Goal: Navigation & Orientation: Understand site structure

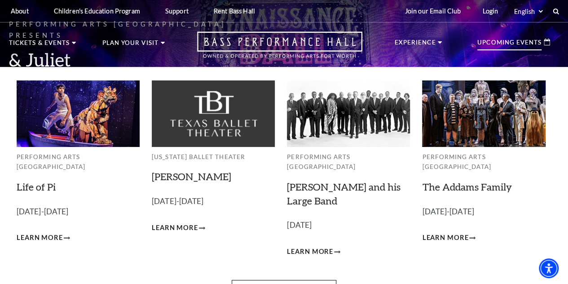
click at [505, 48] on p "Upcoming Events" at bounding box center [509, 44] width 64 height 11
click at [516, 43] on p "Upcoming Events" at bounding box center [509, 44] width 64 height 11
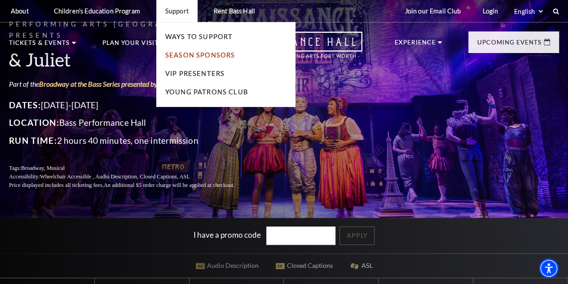
click at [187, 55] on link "Season Sponsors" at bounding box center [200, 55] width 70 height 8
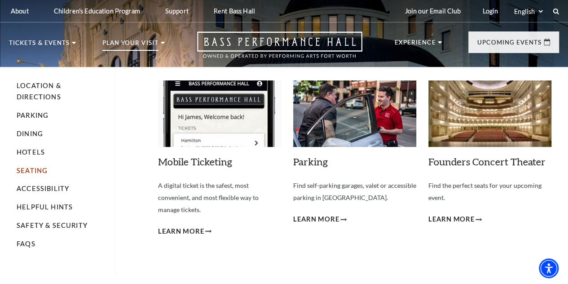
click at [33, 174] on link "Seating" at bounding box center [32, 170] width 31 height 8
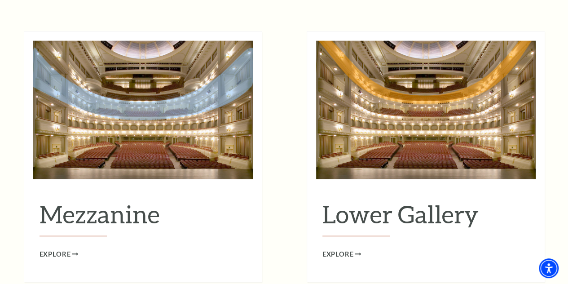
scroll to position [1121, 0]
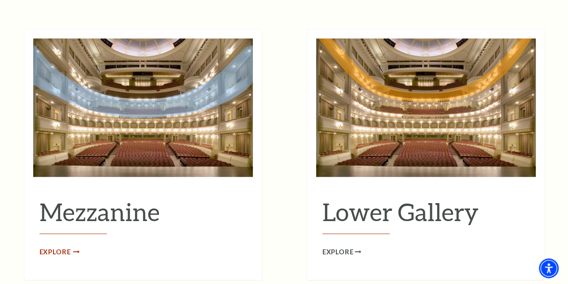
click at [53, 246] on span "Explore" at bounding box center [54, 251] width 31 height 11
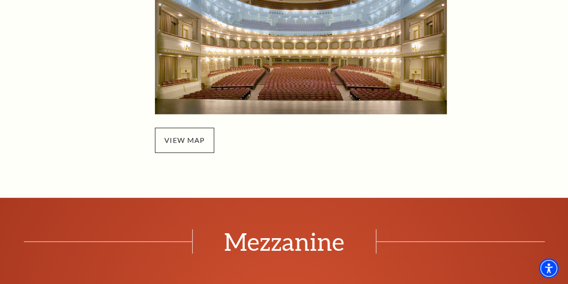
scroll to position [388, 0]
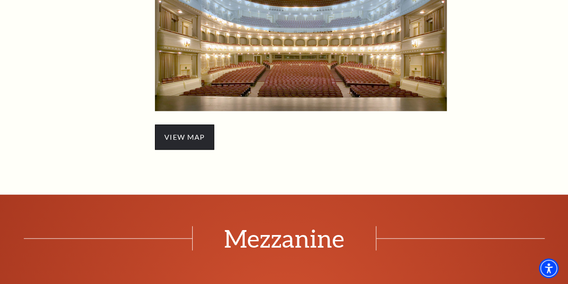
click at [184, 135] on span "view map" at bounding box center [184, 136] width 59 height 25
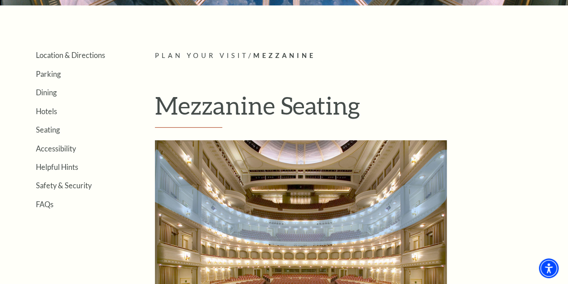
scroll to position [176, 0]
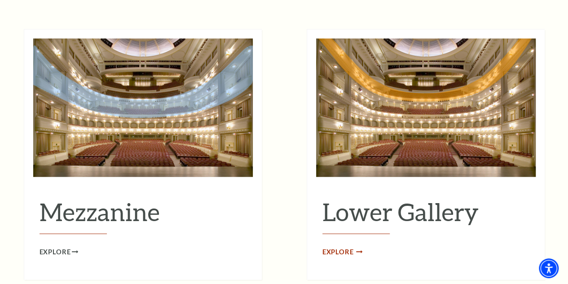
click at [343, 246] on span "Explore" at bounding box center [337, 251] width 31 height 11
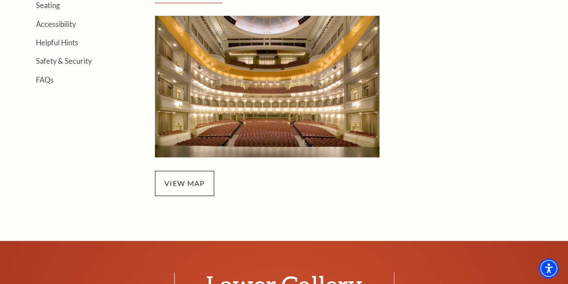
scroll to position [311, 0]
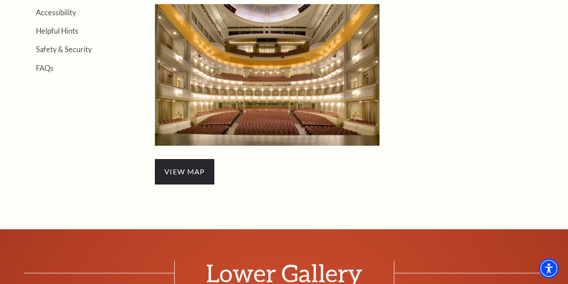
click at [194, 163] on span "view map" at bounding box center [184, 171] width 59 height 25
click at [194, 174] on link "view map" at bounding box center [184, 171] width 40 height 9
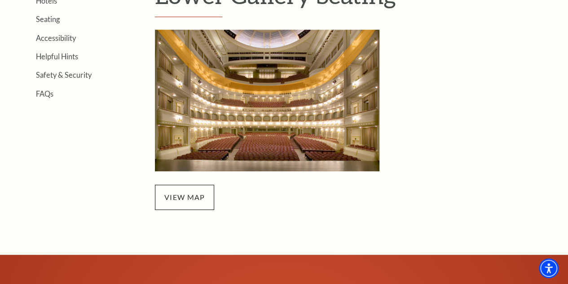
scroll to position [281, 0]
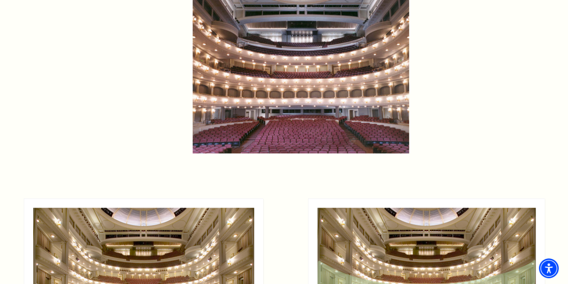
scroll to position [612, 0]
